Goal: Information Seeking & Learning: Learn about a topic

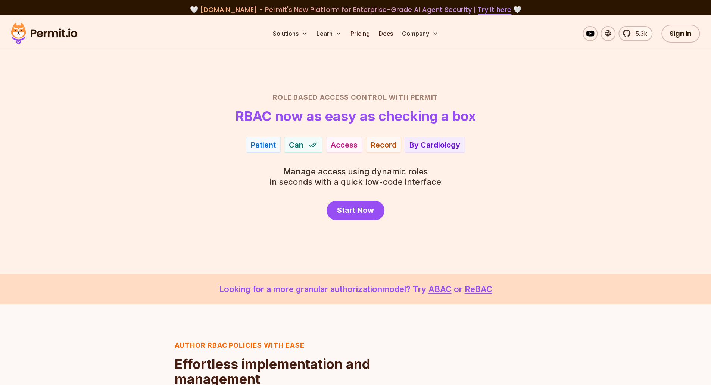
scroll to position [0, 0]
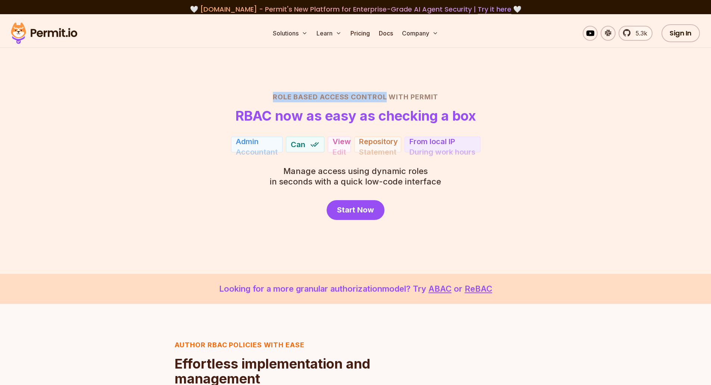
drag, startPoint x: 273, startPoint y: 94, endPoint x: 385, endPoint y: 99, distance: 112.4
click at [385, 99] on h2 "Role Based Access Control with Permit" at bounding box center [355, 97] width 522 height 10
click at [292, 98] on h2 "Role Based Access Control with Permit" at bounding box center [355, 97] width 522 height 10
drag, startPoint x: 291, startPoint y: 96, endPoint x: 386, endPoint y: 98, distance: 94.8
click at [386, 98] on h2 "Role Based Access Control with Permit" at bounding box center [355, 97] width 522 height 10
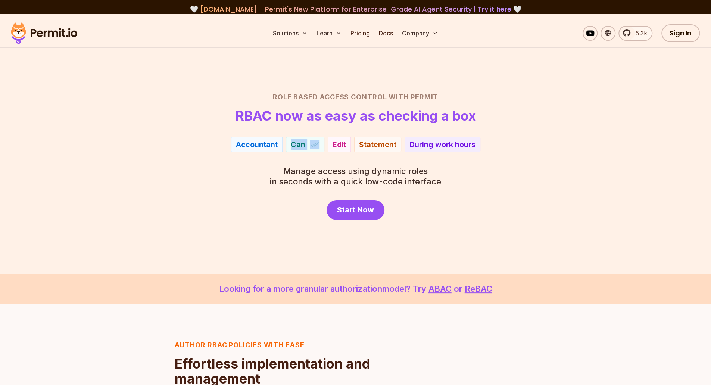
drag, startPoint x: 292, startPoint y: 143, endPoint x: 330, endPoint y: 143, distance: 38.1
click at [330, 143] on div "Accountant Can Edit Statement During work hours" at bounding box center [355, 145] width 522 height 16
drag, startPoint x: 238, startPoint y: 144, endPoint x: 278, endPoint y: 144, distance: 39.5
click at [278, 144] on div "Accountant" at bounding box center [256, 145] width 51 height 16
click at [288, 158] on div "Role Based Access Control with Permit RBAC now as easy as checking a box Player…" at bounding box center [355, 156] width 522 height 128
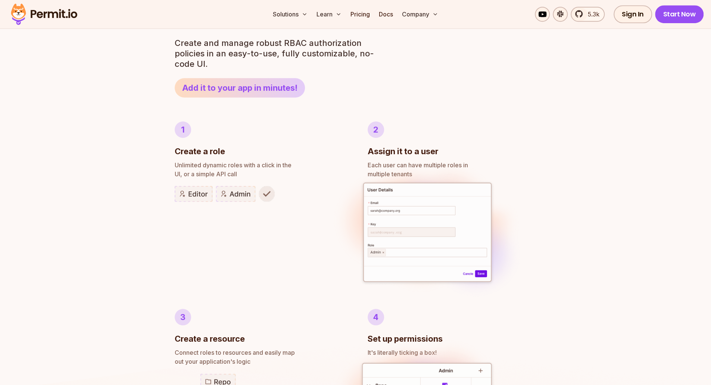
scroll to position [390, 0]
